Goal: Check status

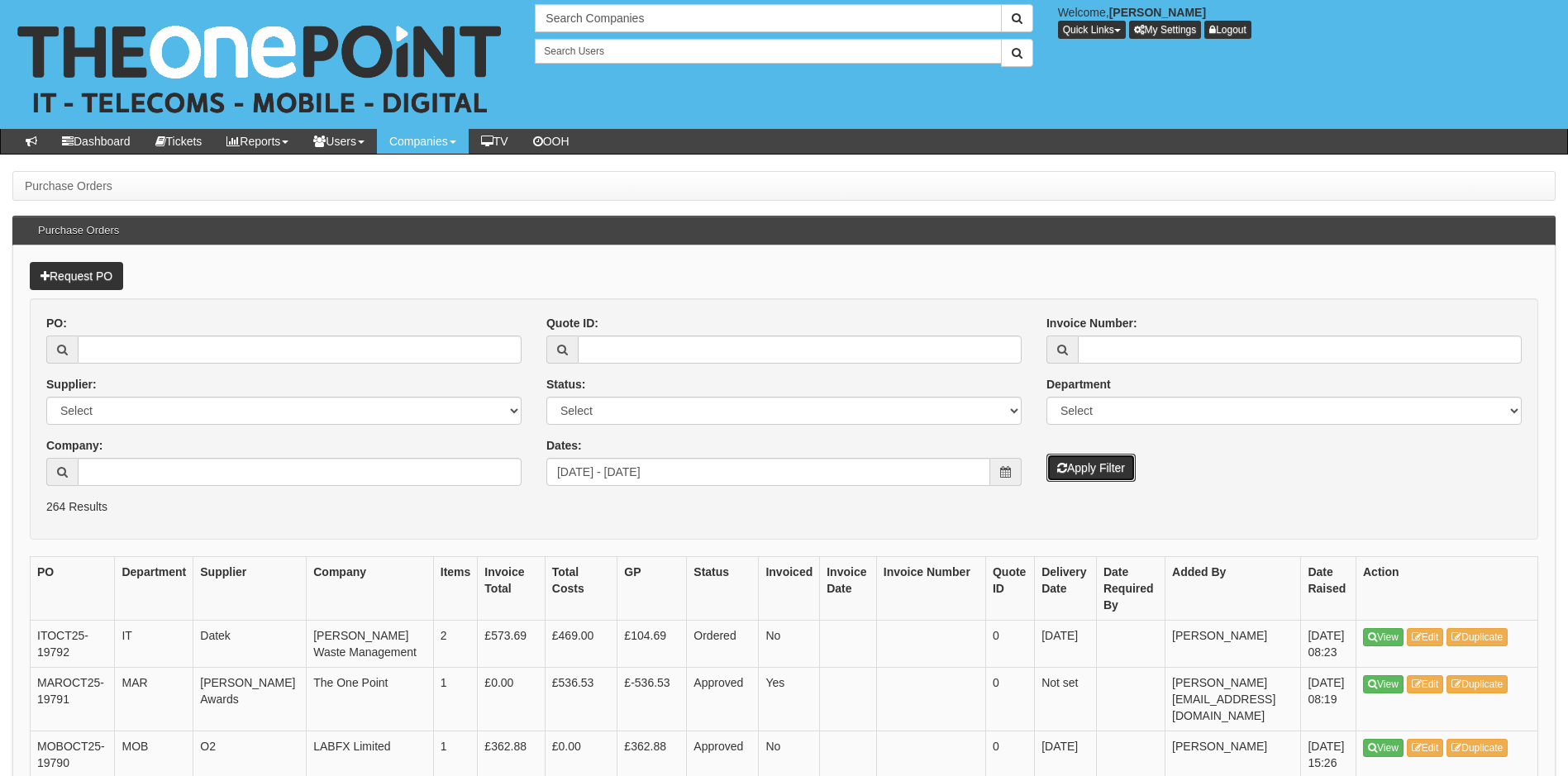
click at [1089, 469] on button "Apply Filter" at bounding box center [1092, 468] width 90 height 28
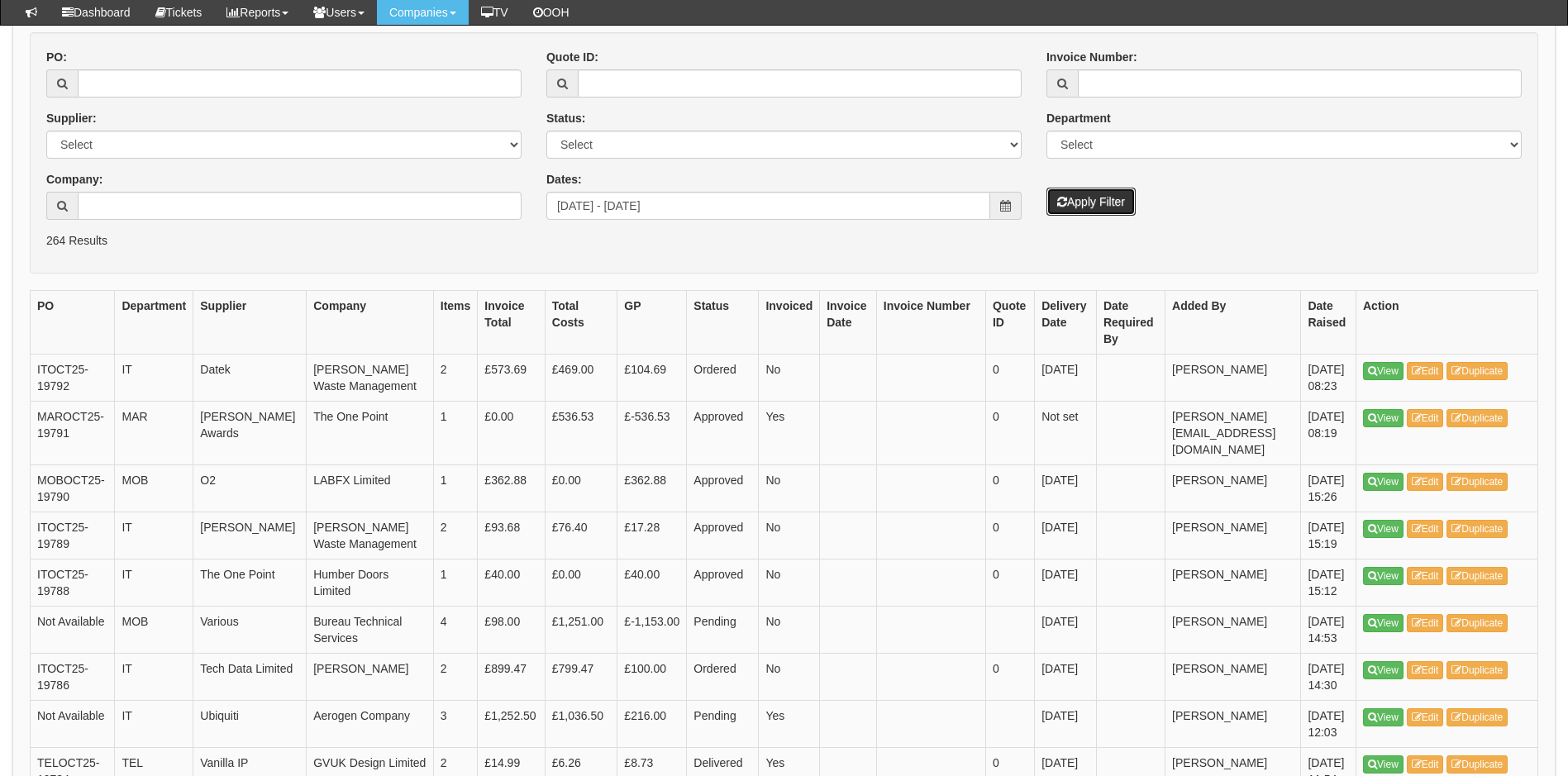
scroll to position [248, 0]
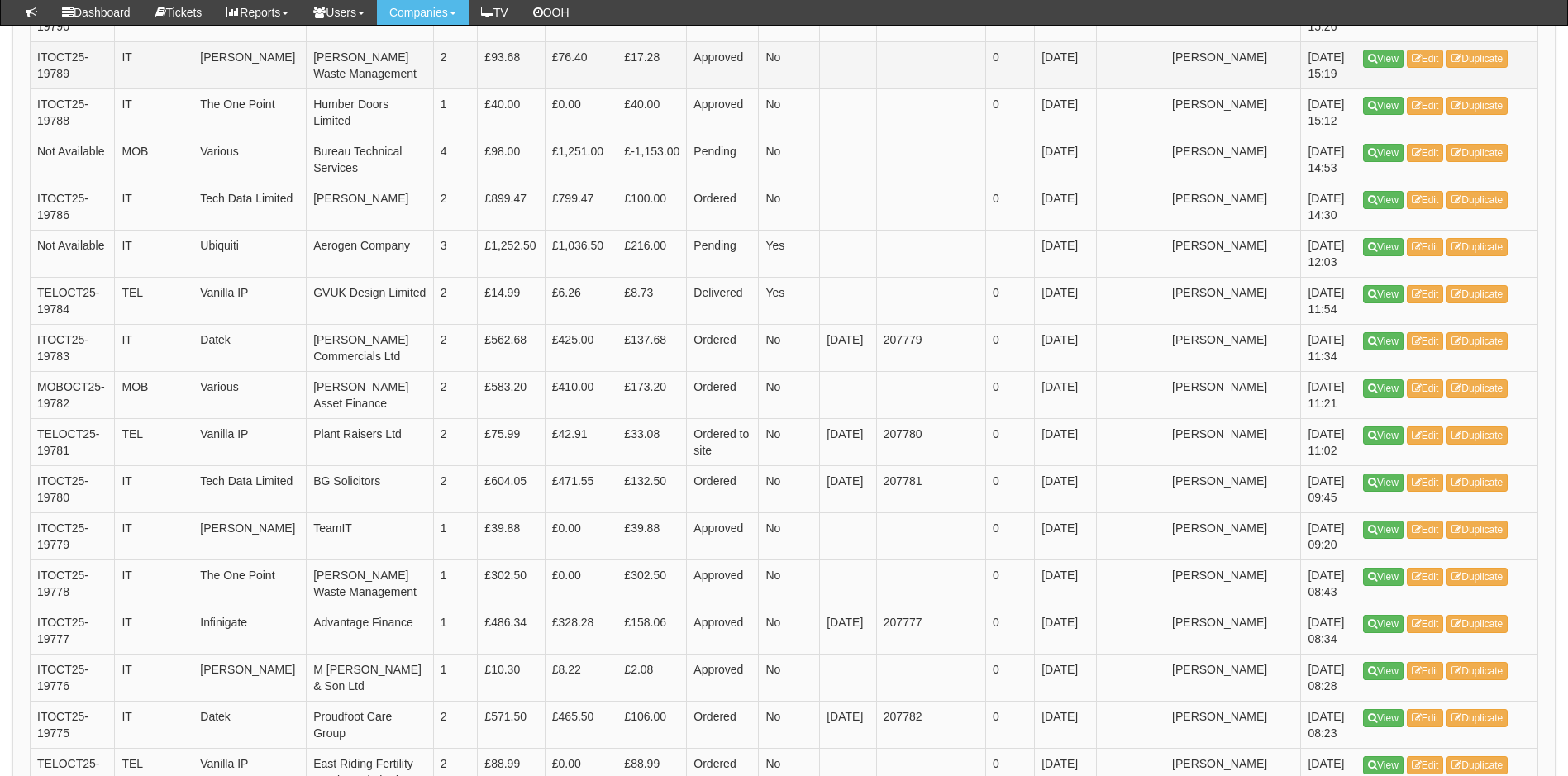
scroll to position [909, 0]
